Goal: Task Accomplishment & Management: Manage account settings

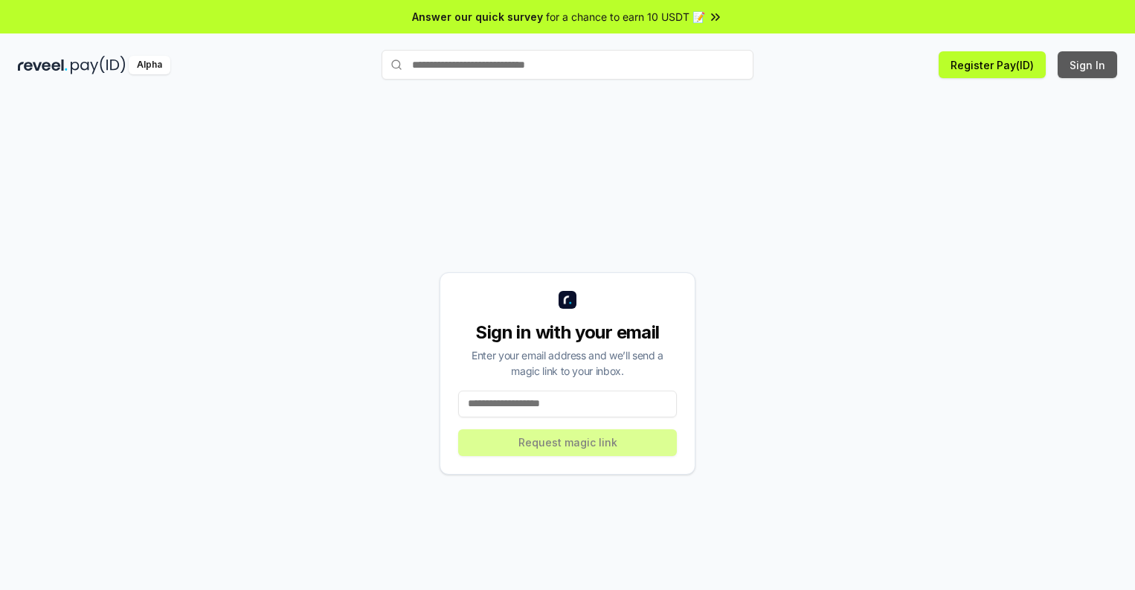
click at [1088, 65] on button "Sign In" at bounding box center [1087, 64] width 59 height 27
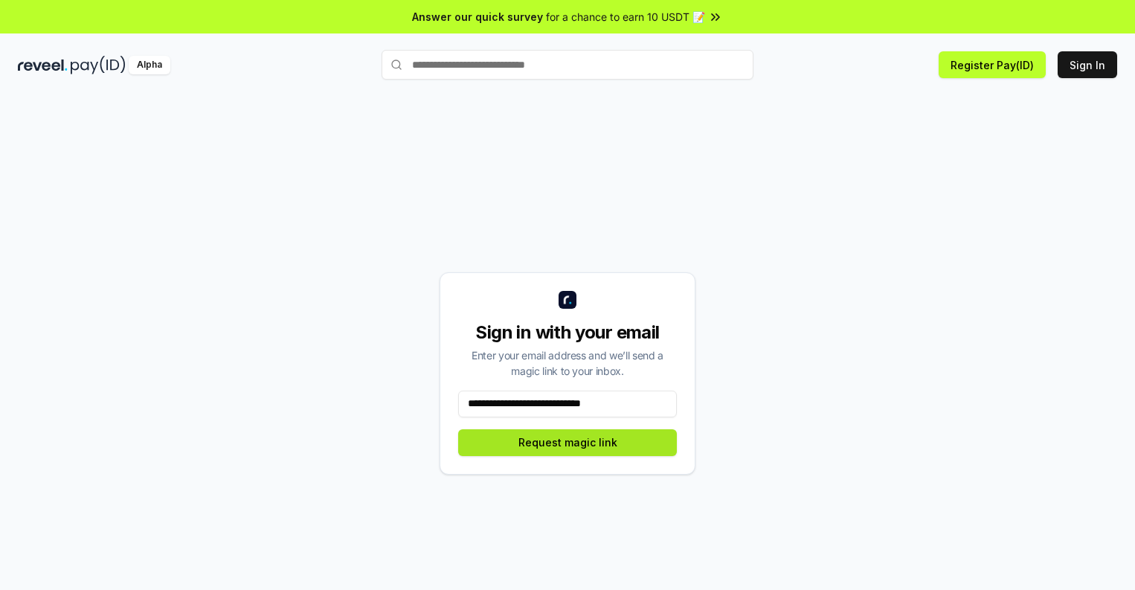
type input "**********"
click at [567, 442] on button "Request magic link" at bounding box center [567, 442] width 219 height 27
